Goal: Transaction & Acquisition: Purchase product/service

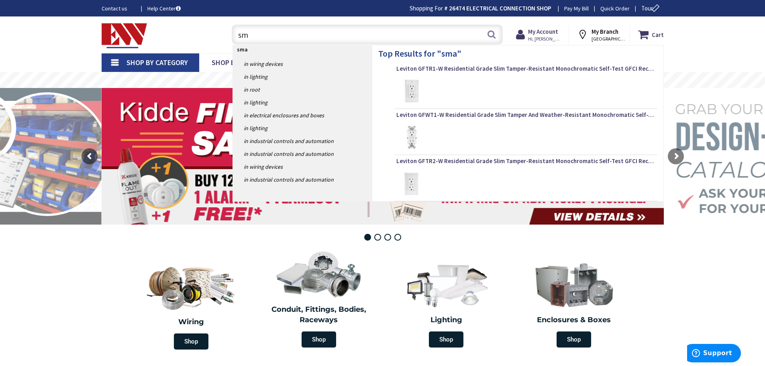
type input "s"
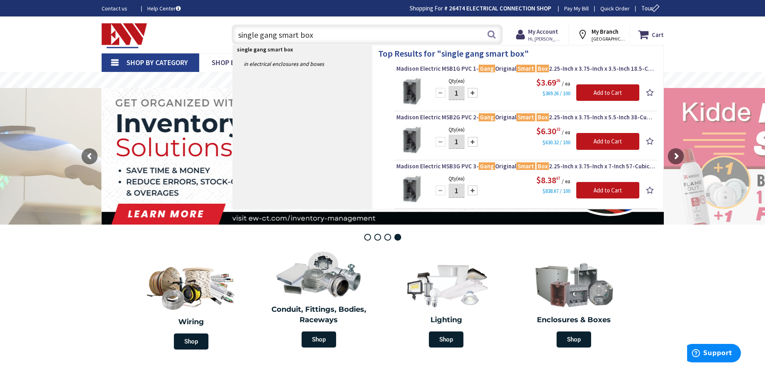
type input "single gang smart box"
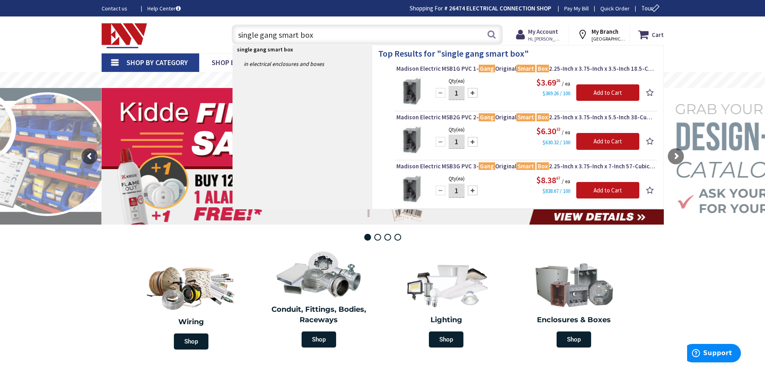
click at [409, 92] on img at bounding box center [411, 91] width 30 height 30
